Goal: Task Accomplishment & Management: Complete application form

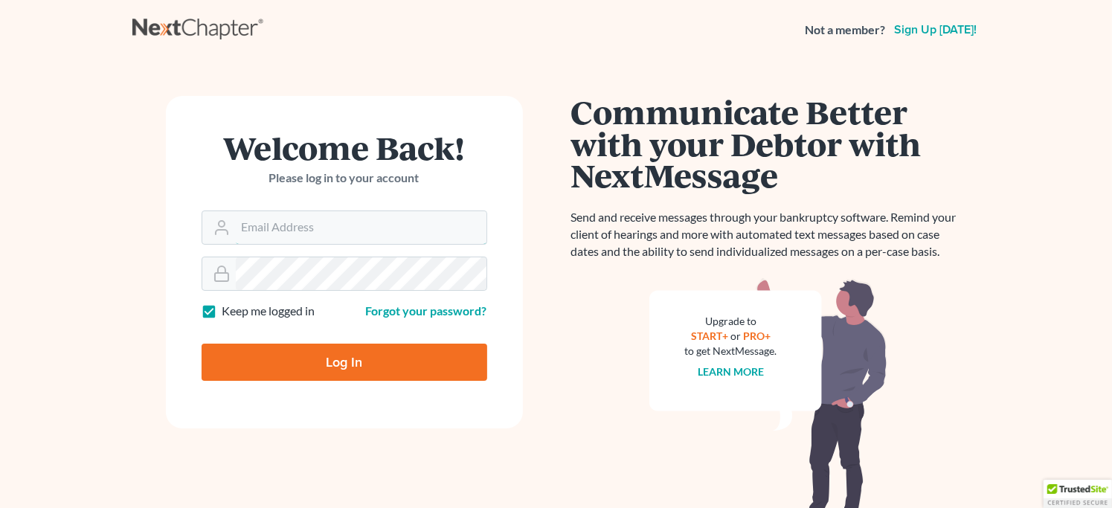
type input "brian.cavanaughlaw@gmail.com"
click at [351, 363] on input "Log In" at bounding box center [345, 362] width 286 height 37
type input "Thinking..."
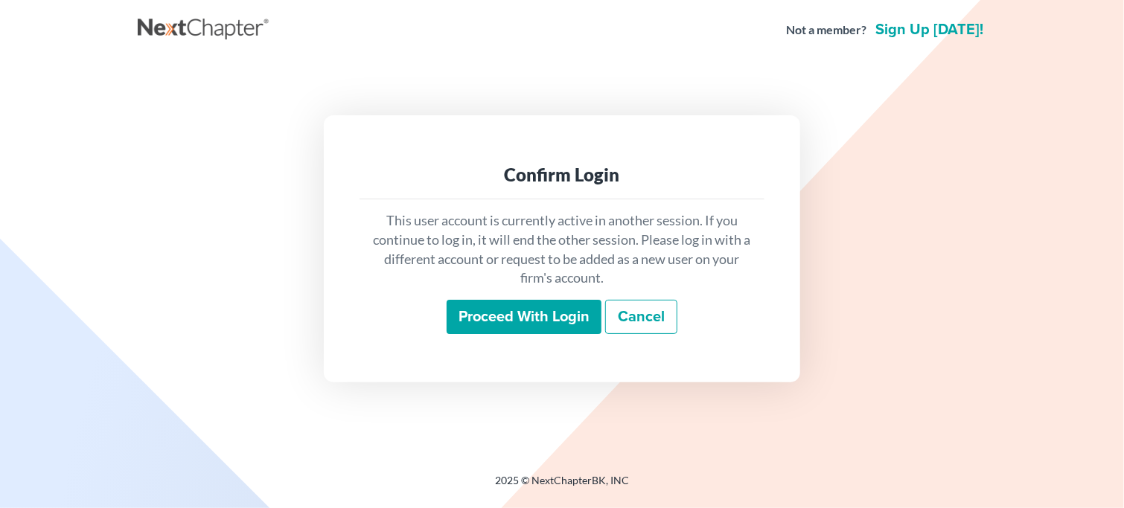
click at [503, 319] on input "Proceed with login" at bounding box center [523, 317] width 155 height 34
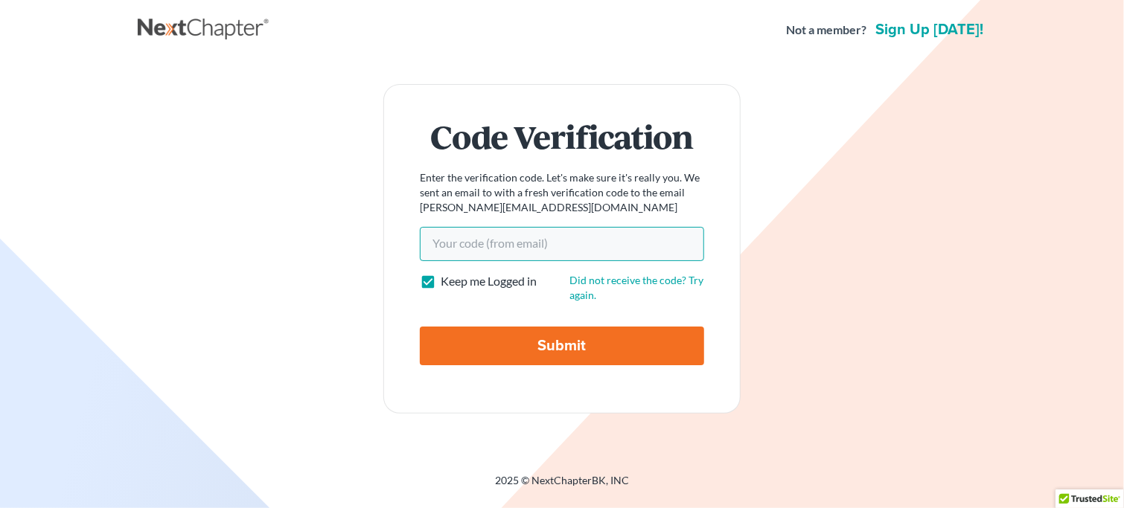
click at [466, 246] on input "Your code(from email)" at bounding box center [562, 244] width 284 height 34
paste input "6c8d2b"
type input "6c8d2b"
click at [544, 347] on input "Submit" at bounding box center [562, 346] width 284 height 39
type input "Thinking..."
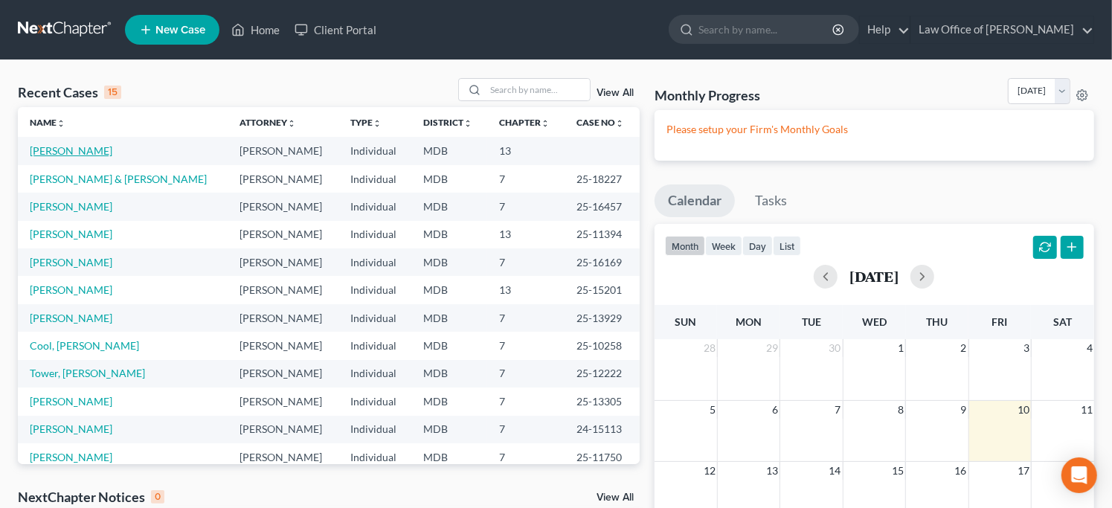
click at [66, 150] on link "[PERSON_NAME]" at bounding box center [71, 150] width 83 height 13
select select "10"
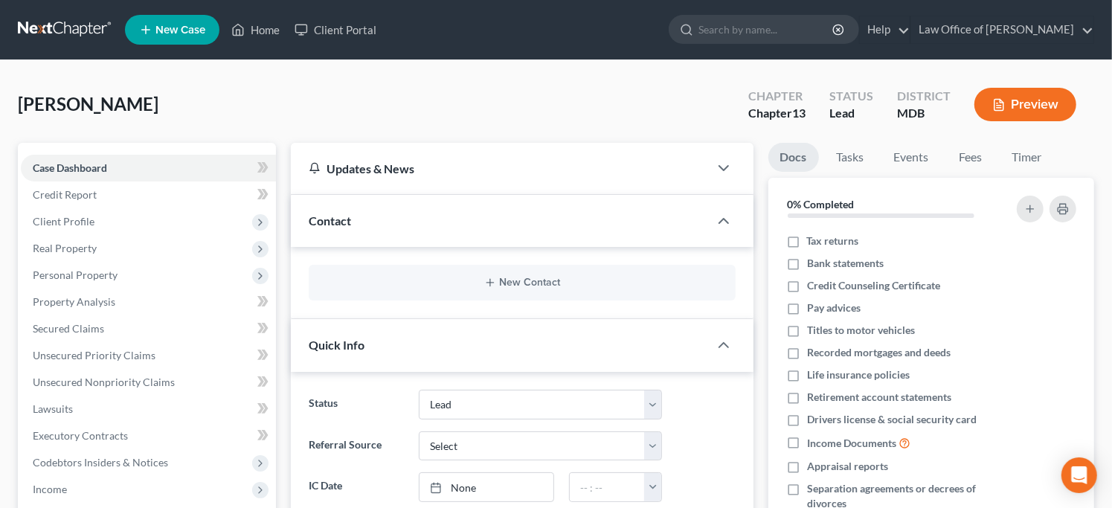
scroll to position [330, 0]
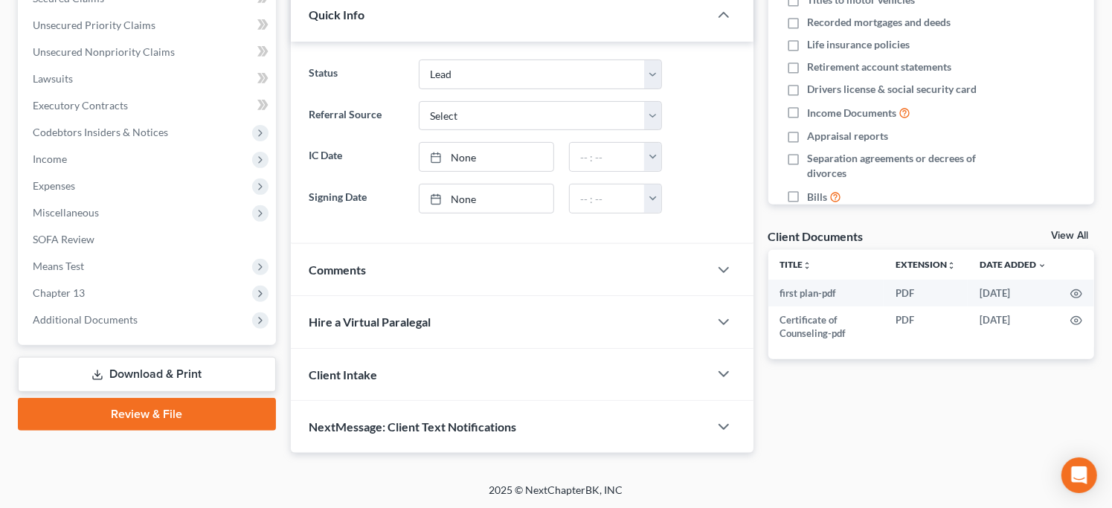
click at [172, 412] on link "Review & File" at bounding box center [147, 414] width 258 height 33
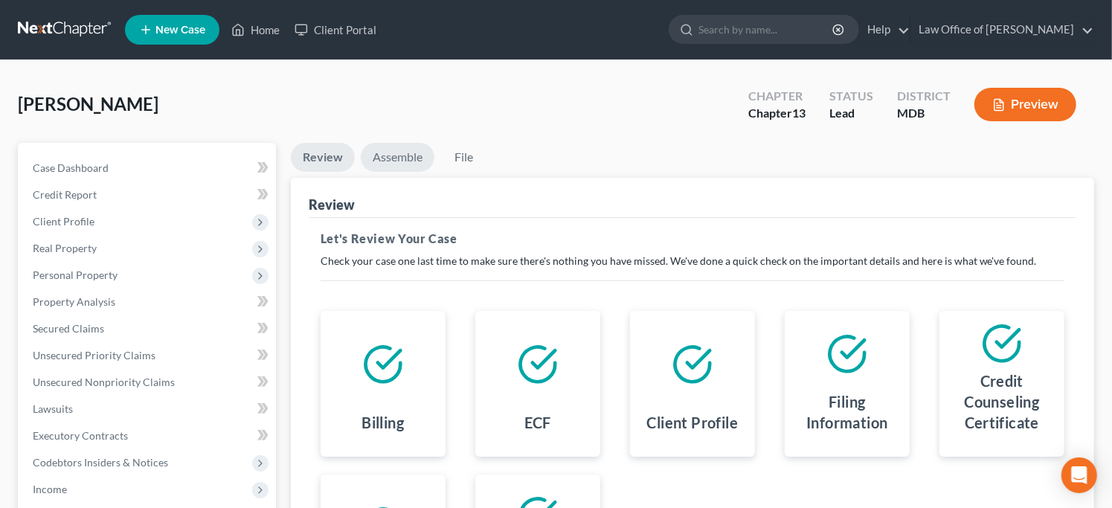
click at [400, 152] on link "Assemble" at bounding box center [398, 157] width 74 height 29
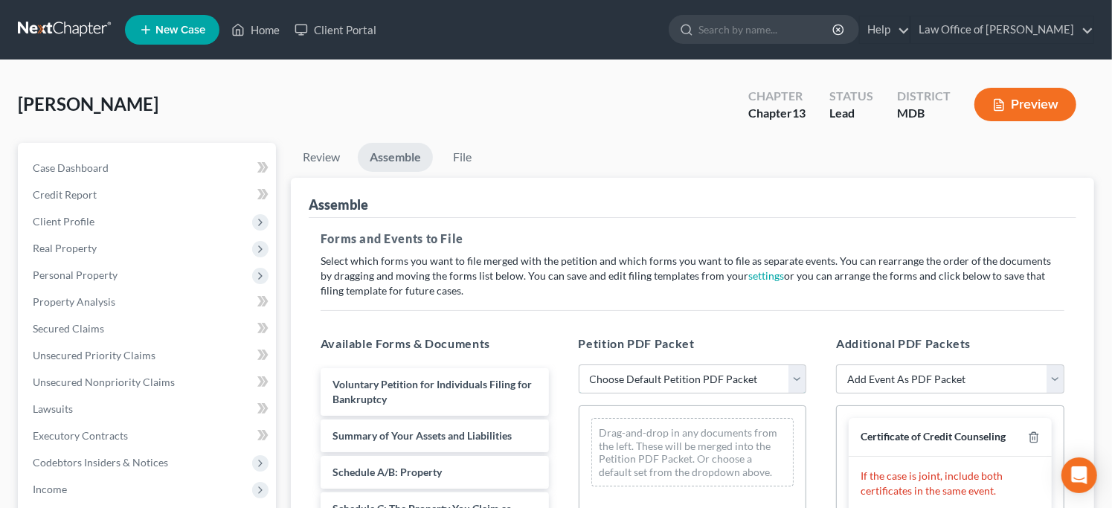
click at [796, 368] on select "Choose Default Petition PDF Packet Emergency Filing (Voluntary Petition and Cre…" at bounding box center [693, 380] width 228 height 30
select select "1"
click at [579, 365] on select "Choose Default Petition PDF Packet Emergency Filing (Voluntary Petition and Cre…" at bounding box center [693, 380] width 228 height 30
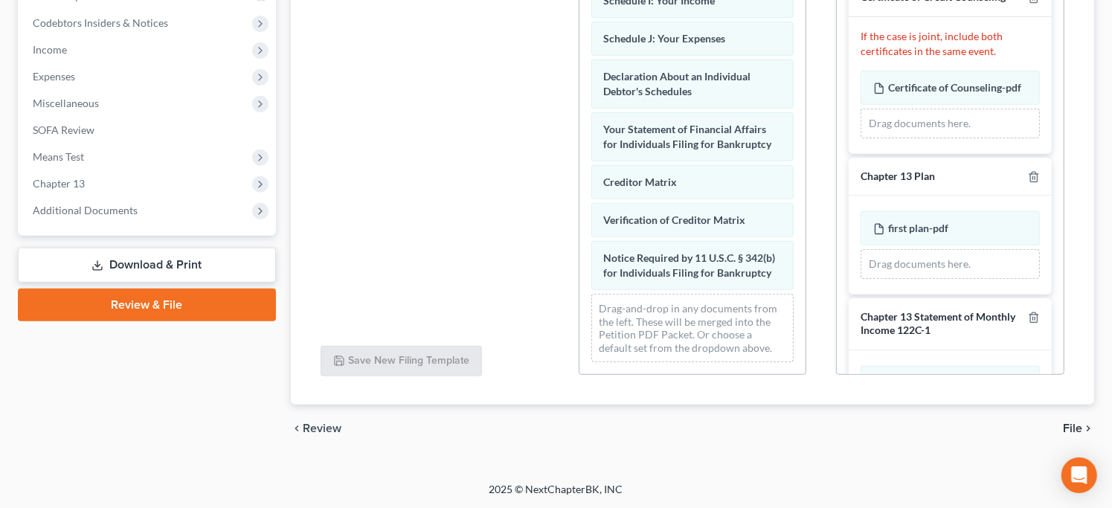
scroll to position [415, 0]
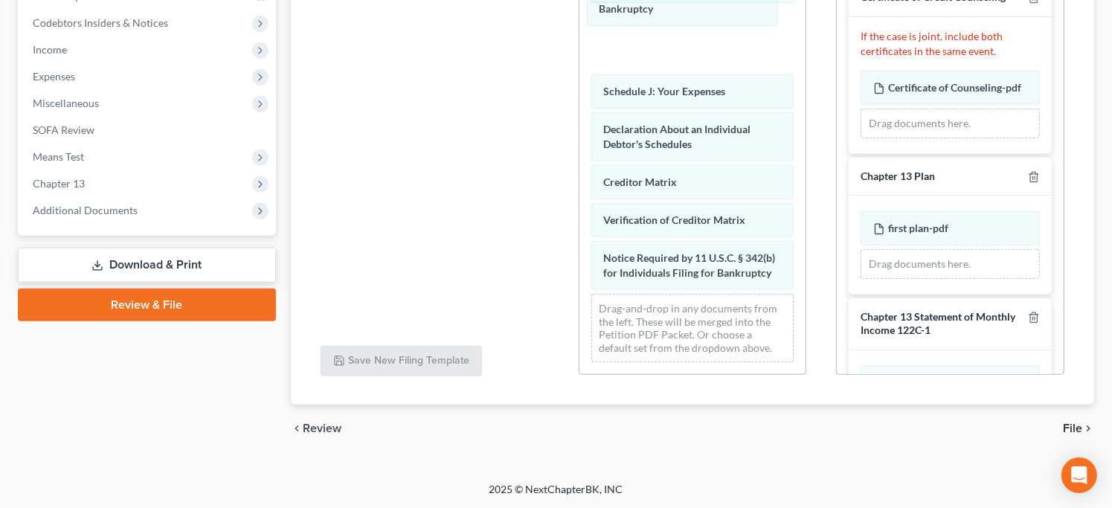
drag, startPoint x: 695, startPoint y: 111, endPoint x: 691, endPoint y: -10, distance: 120.6
click at [691, 0] on html "Home New Case Client Portal Law Office of [PERSON_NAME] [PERSON_NAME][EMAIL_ADD…" at bounding box center [556, 34] width 1112 height 949
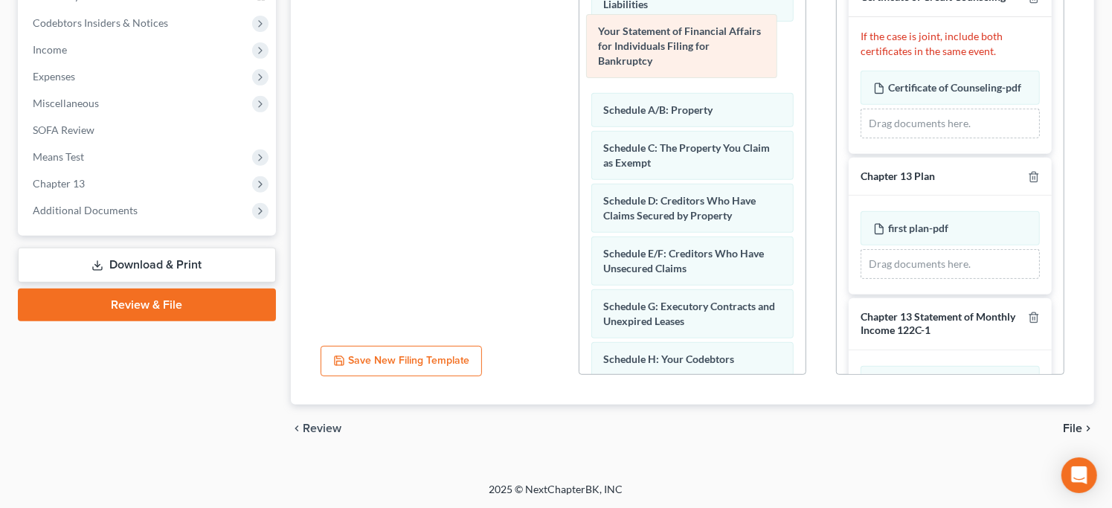
drag, startPoint x: 699, startPoint y: 361, endPoint x: 694, endPoint y: 28, distance: 333.4
click at [694, 28] on div "Your Statement of Financial Affairs for Individuals Filing for Bankruptcy Volun…" at bounding box center [693, 313] width 227 height 810
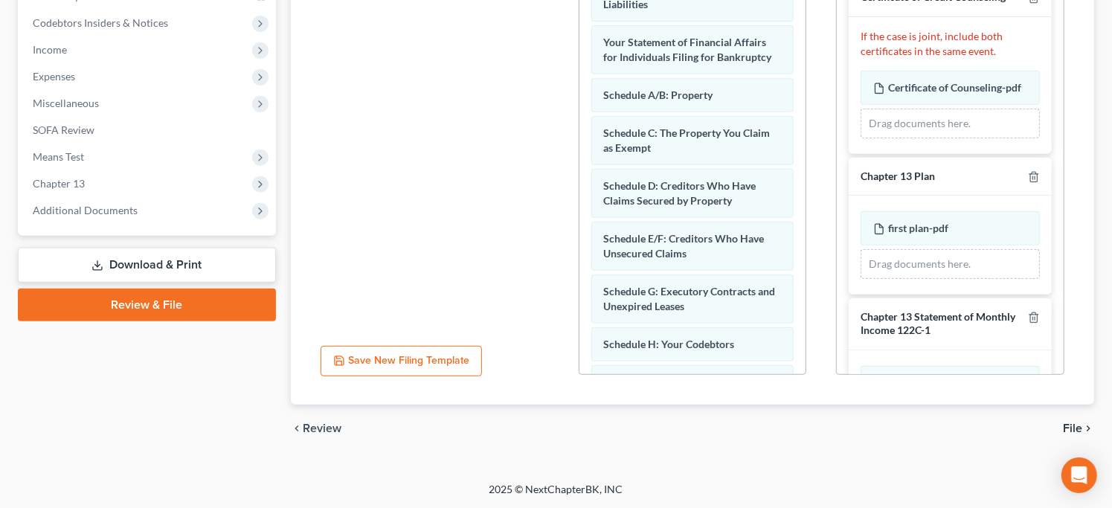
click at [787, 92] on div "Voluntary Petition for Individuals Filing for Bankruptcy Summary of Your Assets…" at bounding box center [693, 305] width 227 height 795
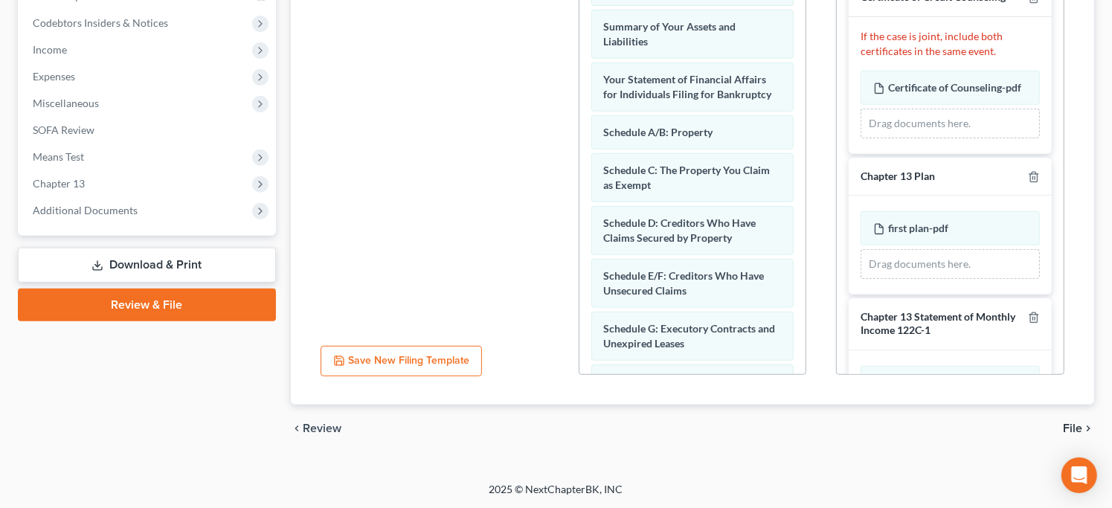
scroll to position [0, 0]
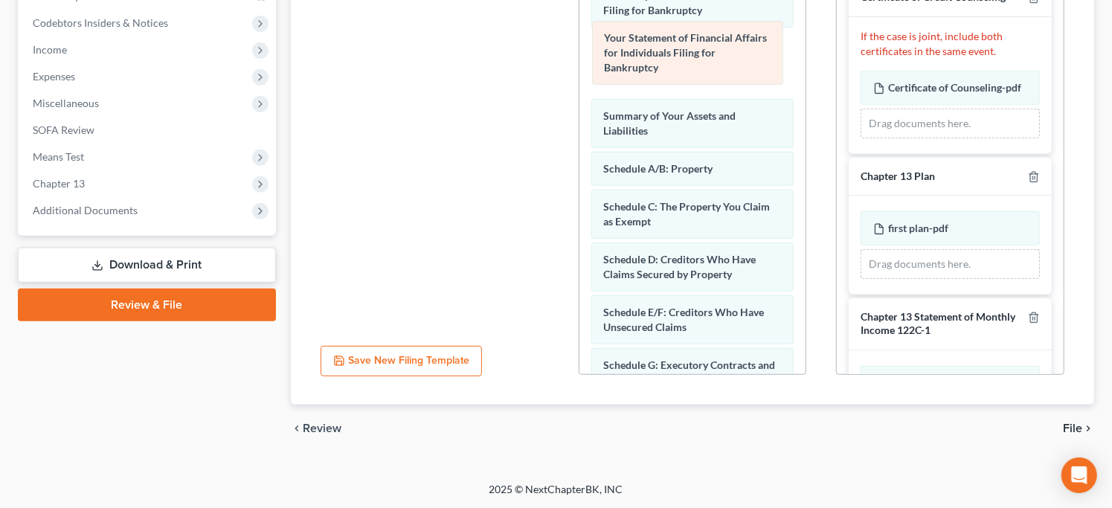
drag, startPoint x: 677, startPoint y: 116, endPoint x: 678, endPoint y: 55, distance: 61.0
click at [678, 55] on div "Your Statement of Financial Affairs for Individuals Filing for Bankruptcy Volun…" at bounding box center [693, 372] width 227 height 810
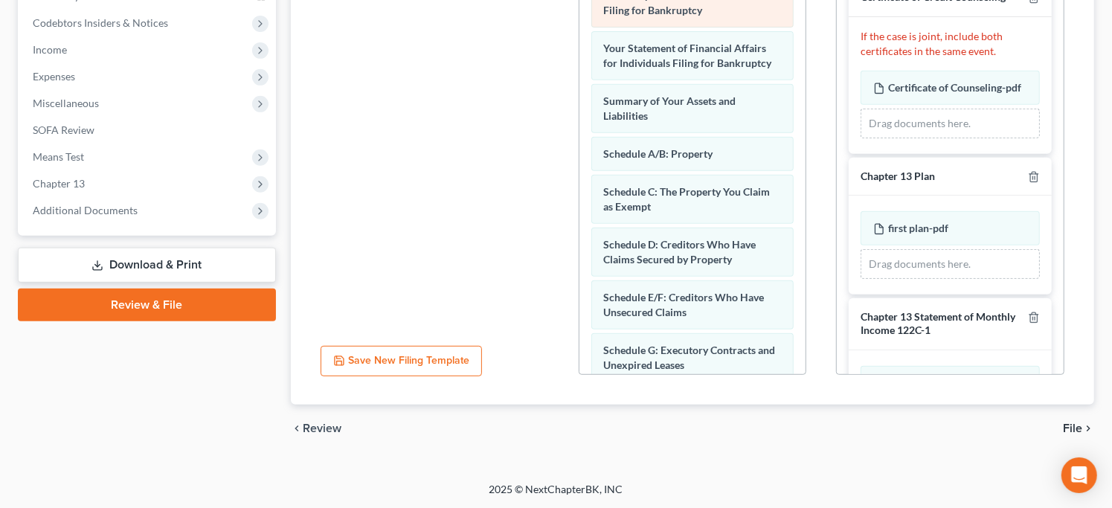
click at [707, 12] on div "Voluntary Petition for Individuals Filing for Bankruptcy" at bounding box center [693, 2] width 203 height 49
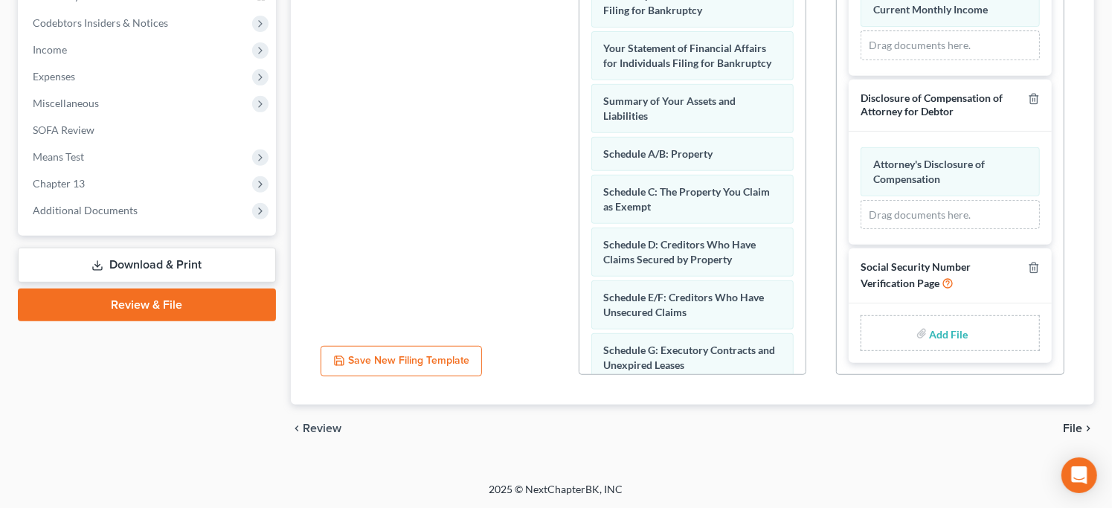
scroll to position [431, 0]
click at [942, 328] on input "file" at bounding box center [948, 333] width 36 height 27
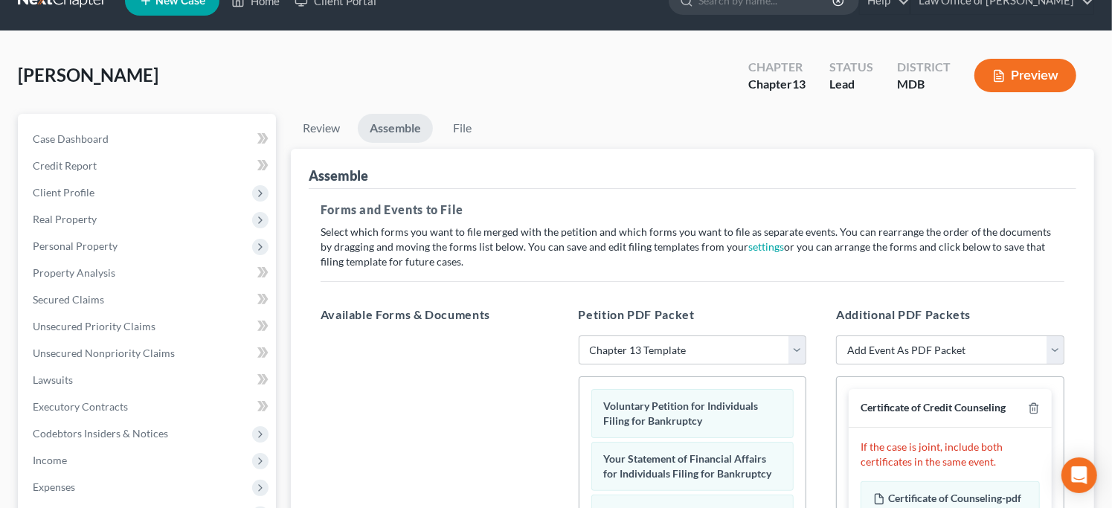
scroll to position [440, 0]
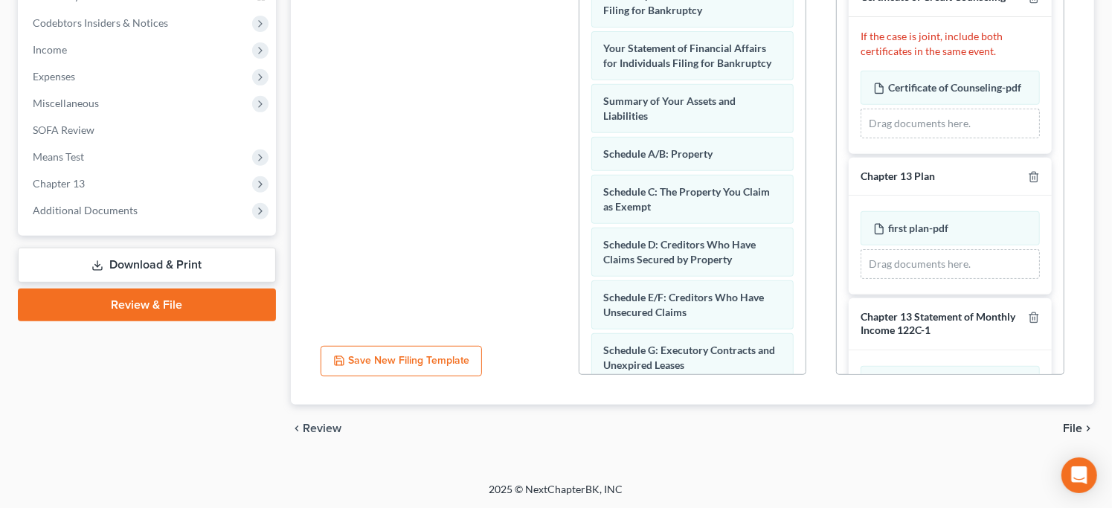
click at [1075, 424] on span "File" at bounding box center [1072, 429] width 19 height 12
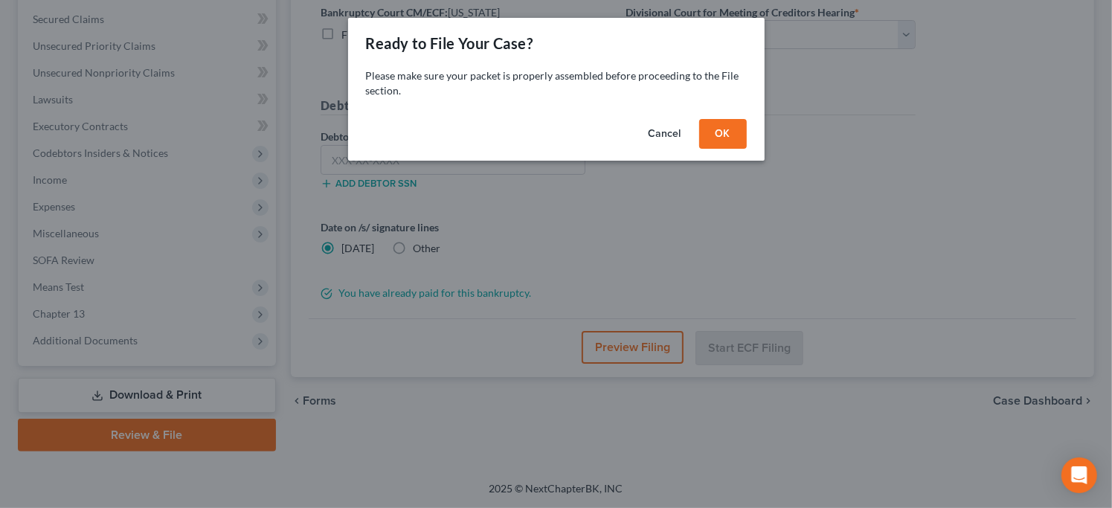
scroll to position [307, 0]
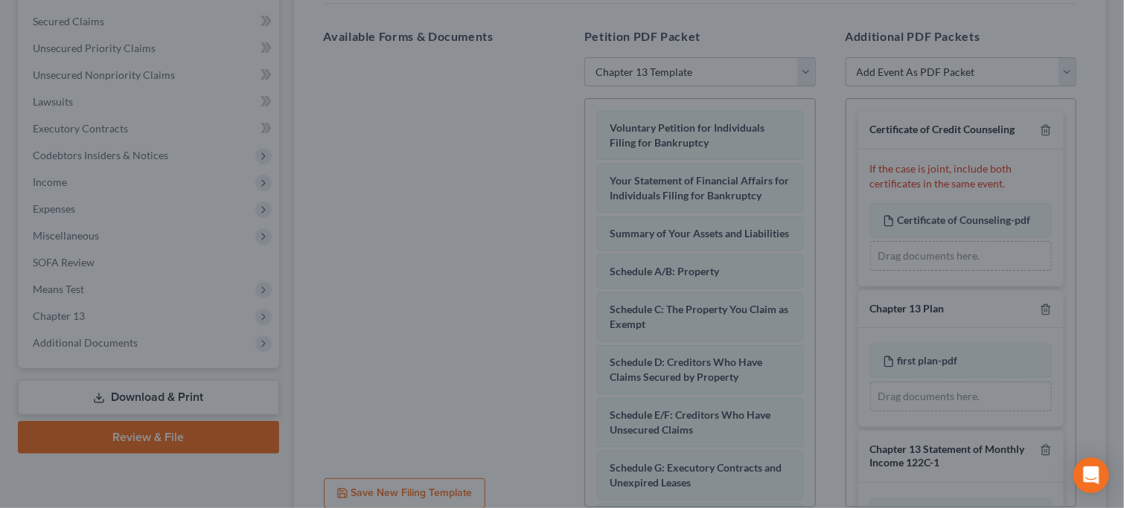
click at [1075, 424] on div "Ready to File Your Case? Please make sure your packet is properly assembled bef…" at bounding box center [562, 254] width 1124 height 508
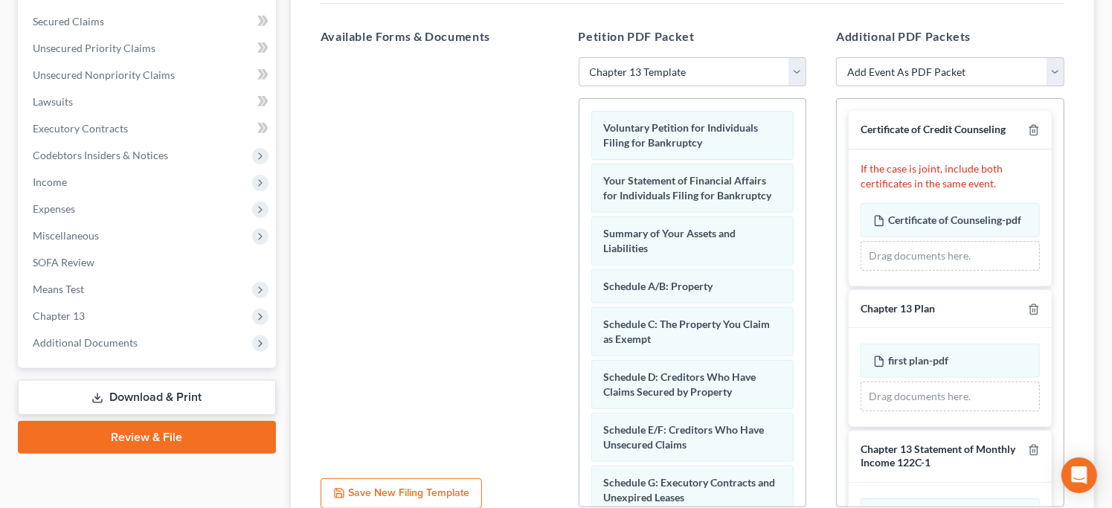
scroll to position [440, 0]
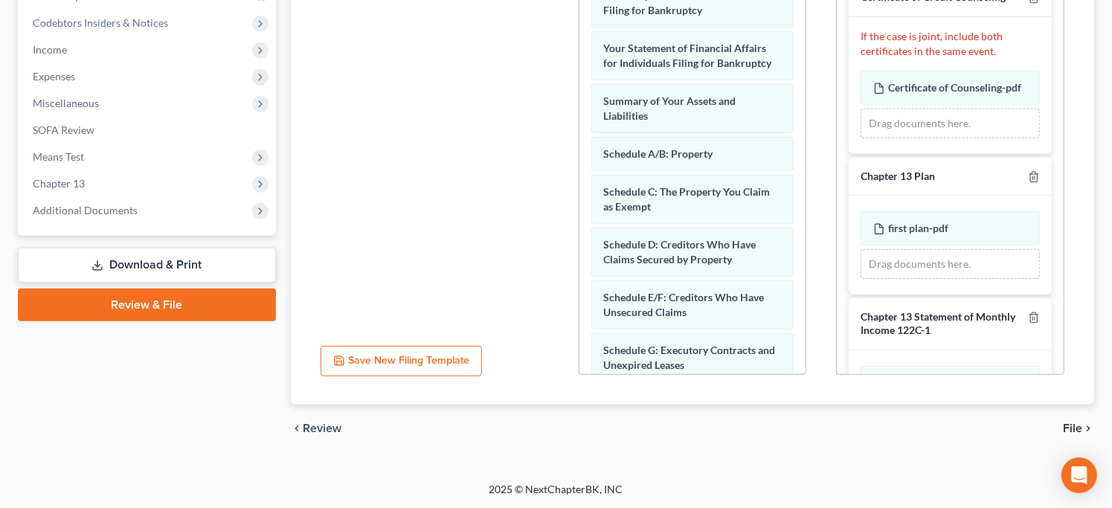
click at [1073, 425] on span "File" at bounding box center [1072, 429] width 19 height 12
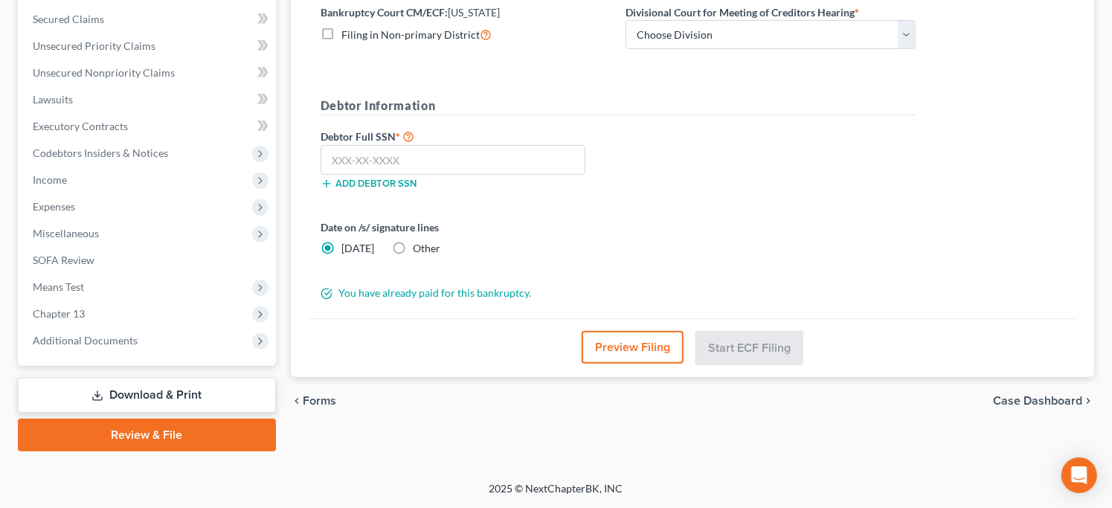
scroll to position [307, 0]
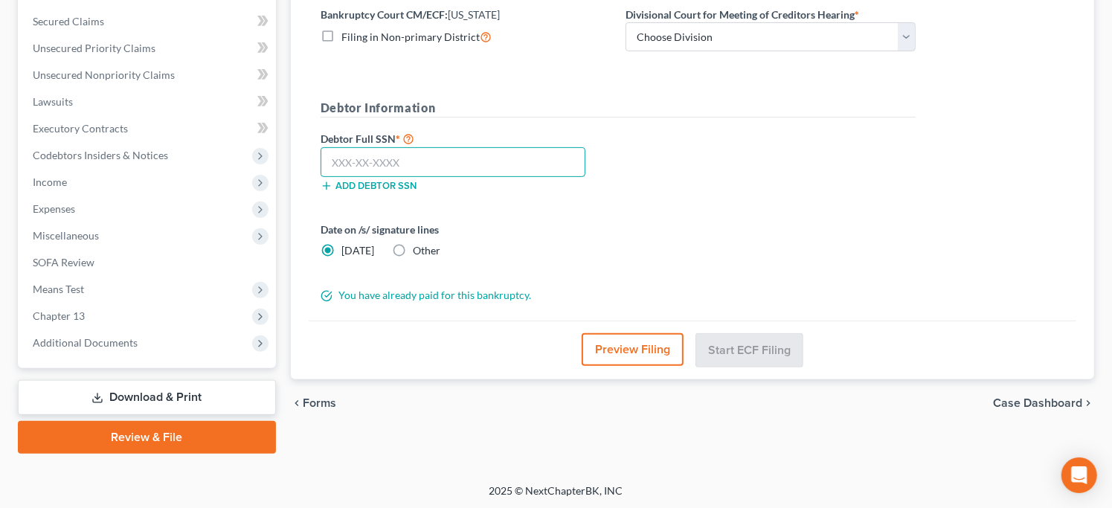
click at [447, 166] on input "text" at bounding box center [453, 162] width 265 height 30
type input "216-82-6886"
click at [766, 40] on select "Choose Division Baltimore Greenbelt" at bounding box center [771, 37] width 290 height 30
select select "0"
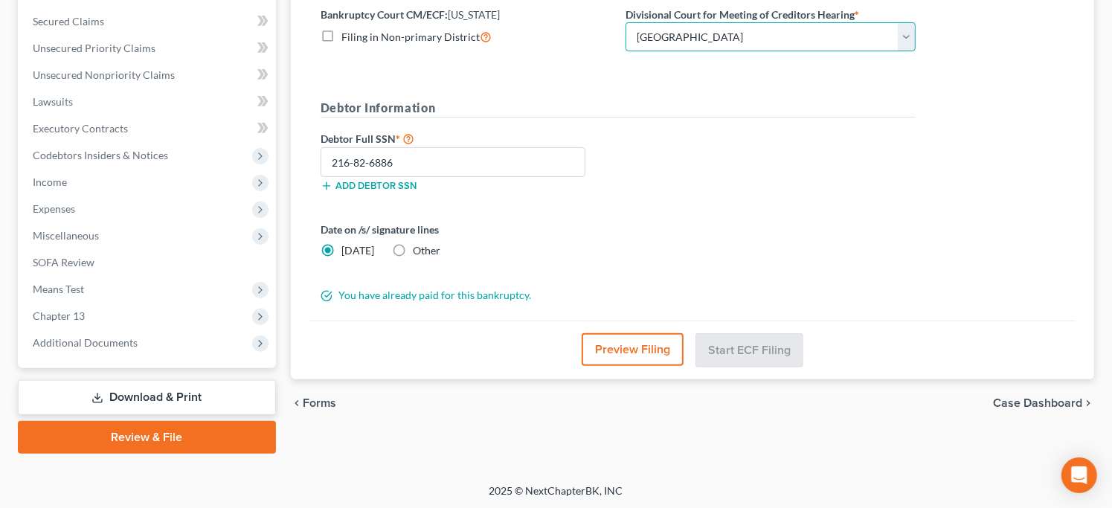
click at [626, 22] on select "Choose Division Baltimore Greenbelt" at bounding box center [771, 37] width 290 height 30
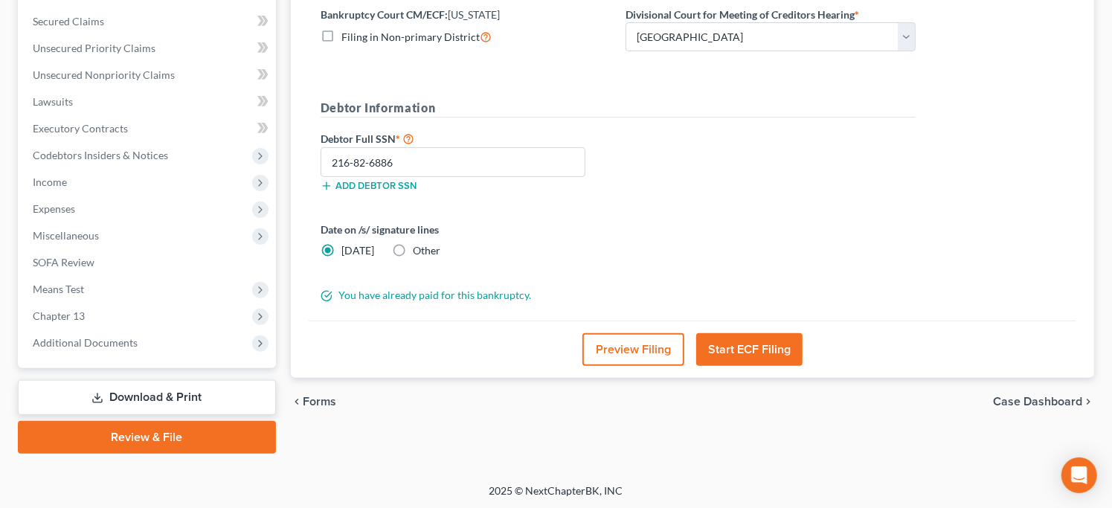
click at [751, 346] on button "Start ECF Filing" at bounding box center [749, 349] width 106 height 33
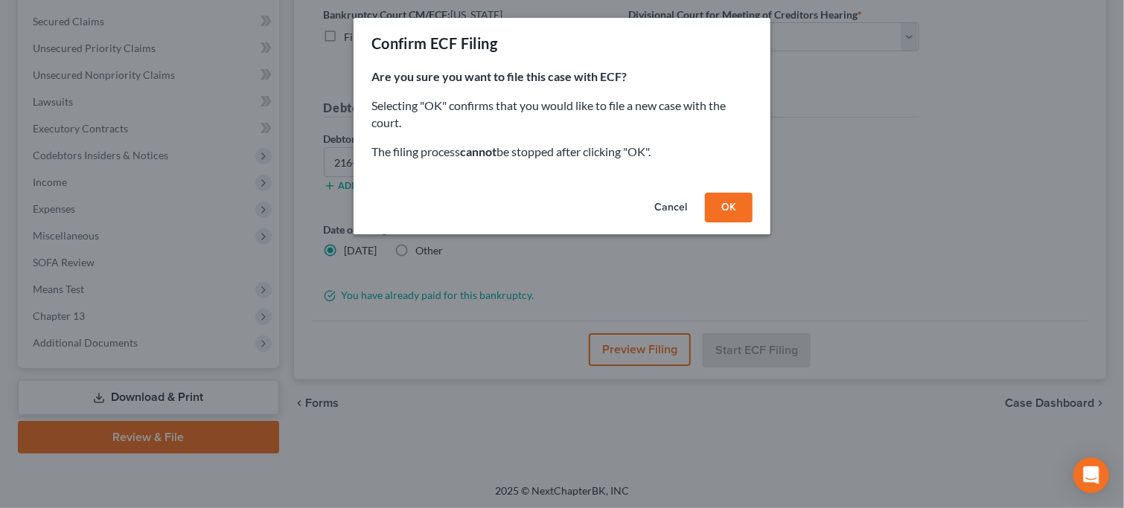
click at [728, 206] on button "OK" at bounding box center [729, 208] width 48 height 30
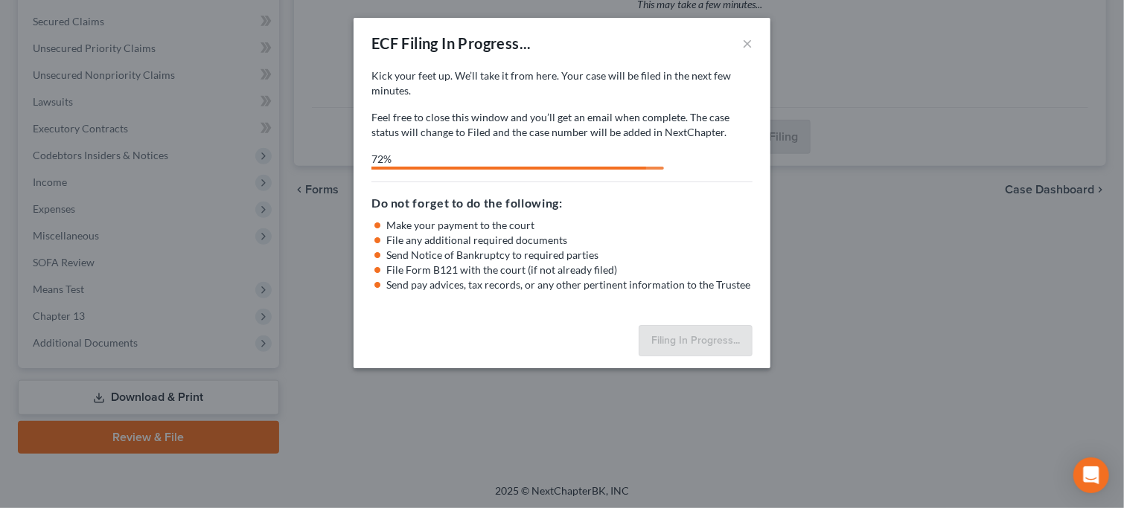
select select "0"
